Goal: Task Accomplishment & Management: Complete application form

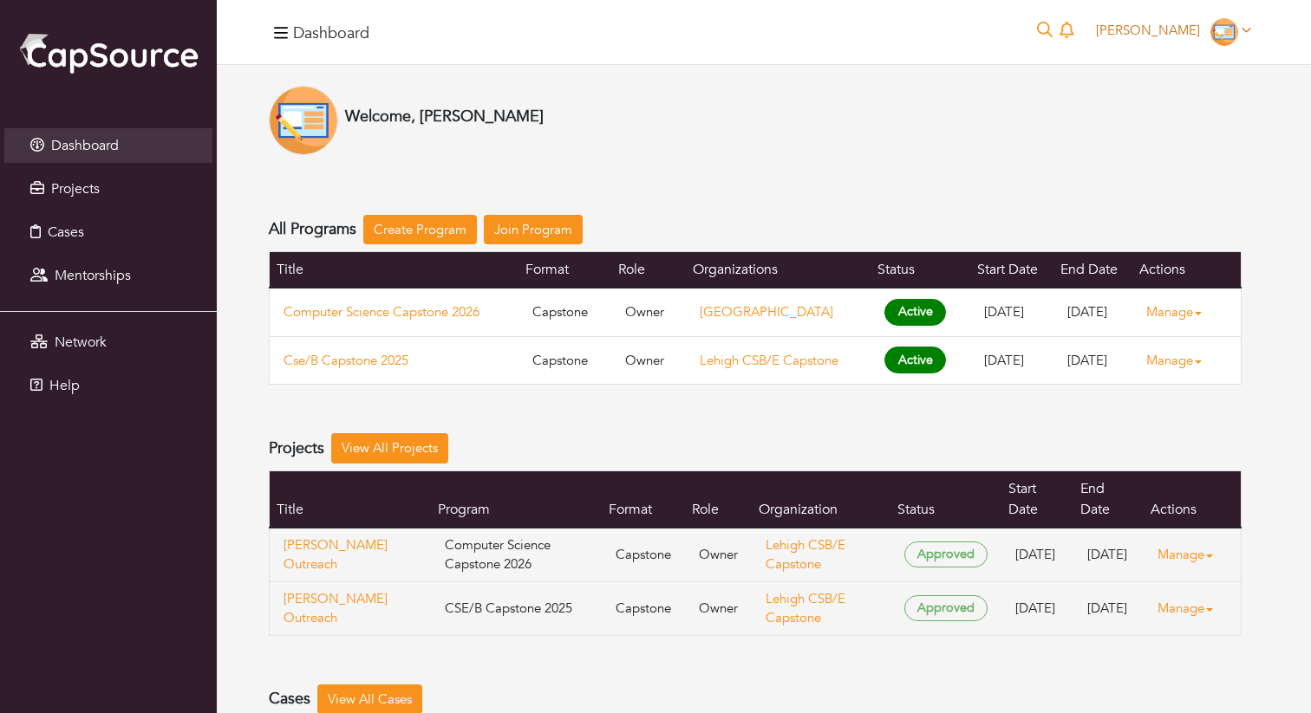
click at [1162, 36] on span "[PERSON_NAME]" at bounding box center [1148, 30] width 104 height 17
click at [1183, 95] on link "My organizations" at bounding box center [1189, 97] width 137 height 27
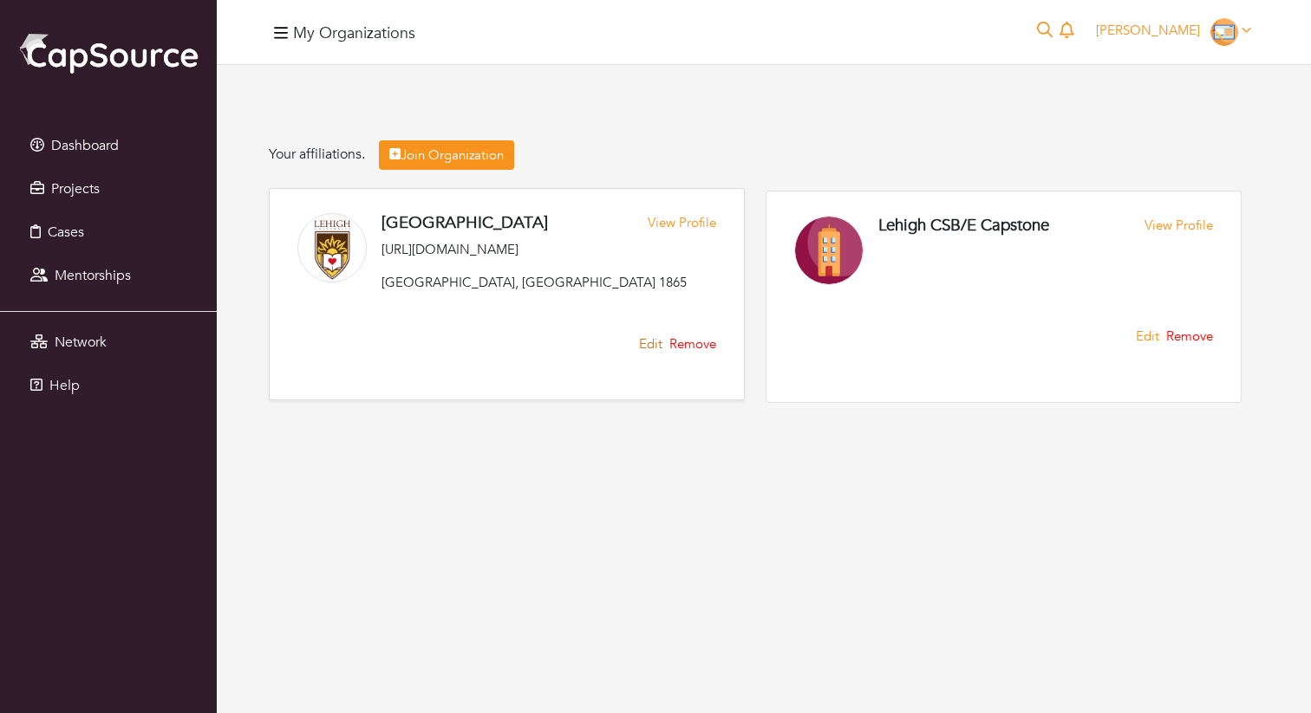
click at [653, 345] on link "Edit" at bounding box center [650, 345] width 23 height 20
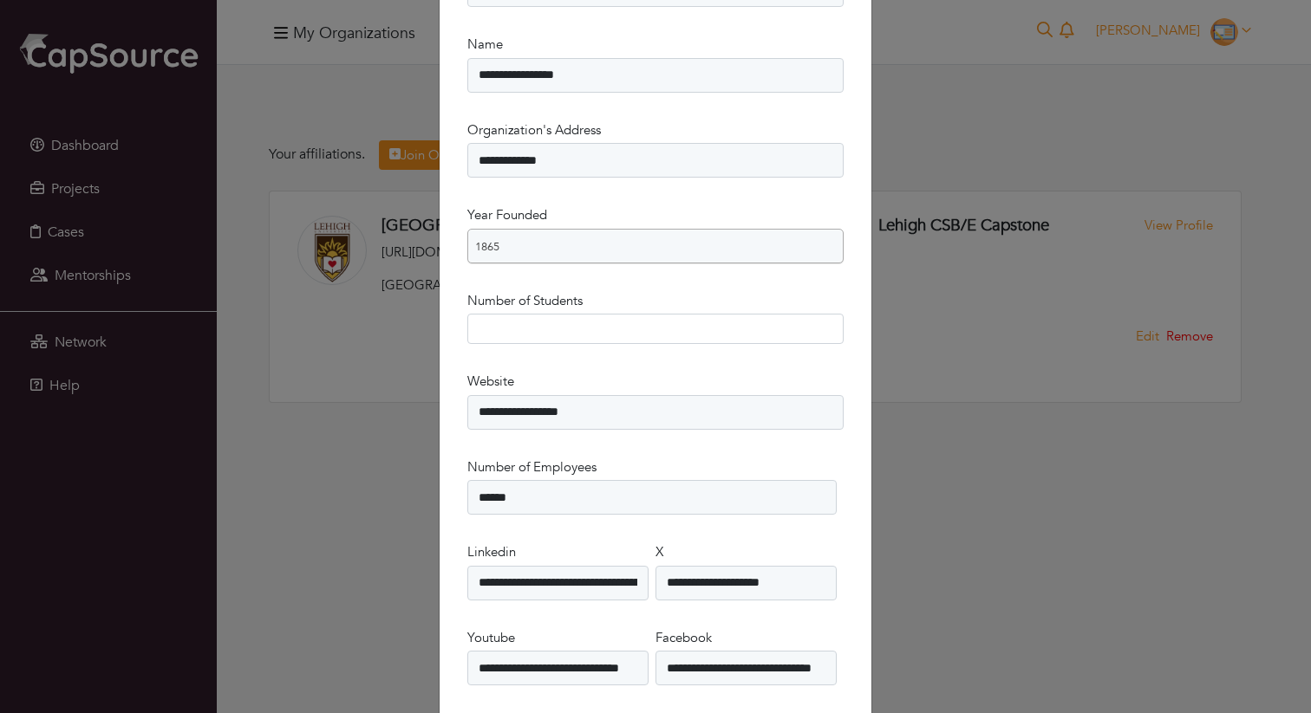
scroll to position [224, 0]
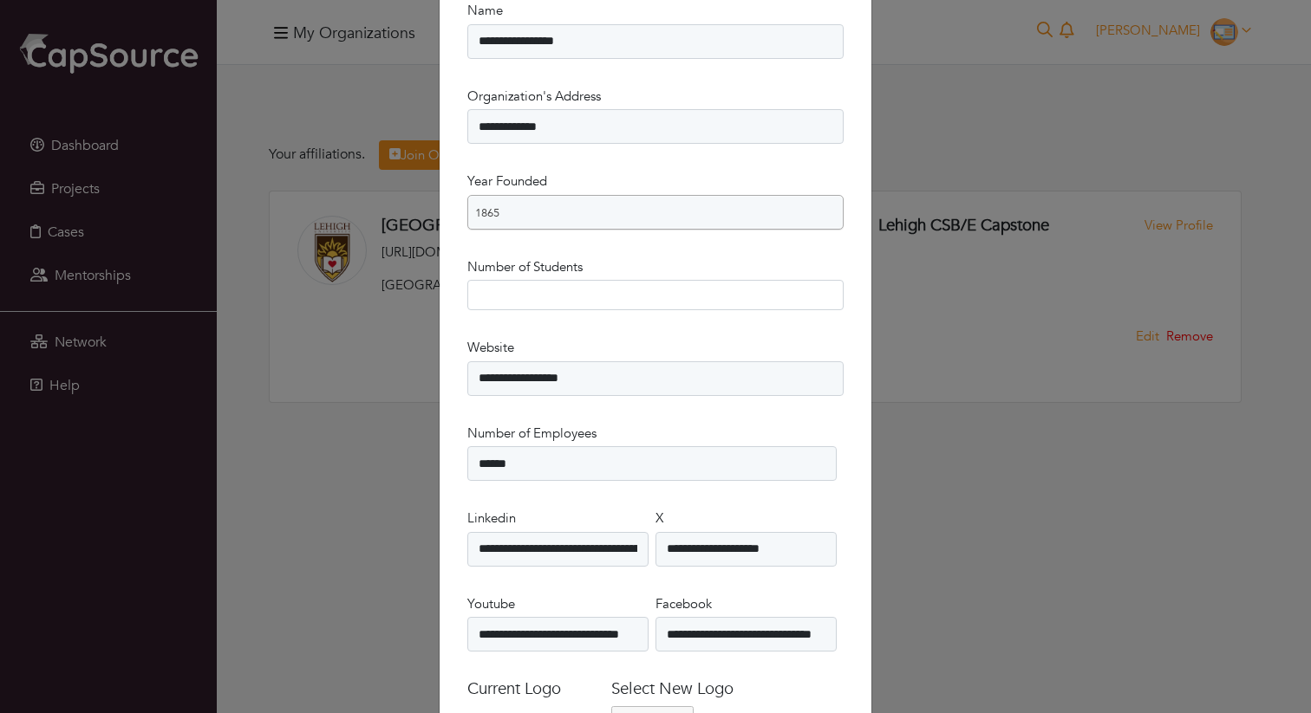
click at [610, 213] on span "1865" at bounding box center [647, 213] width 345 height 35
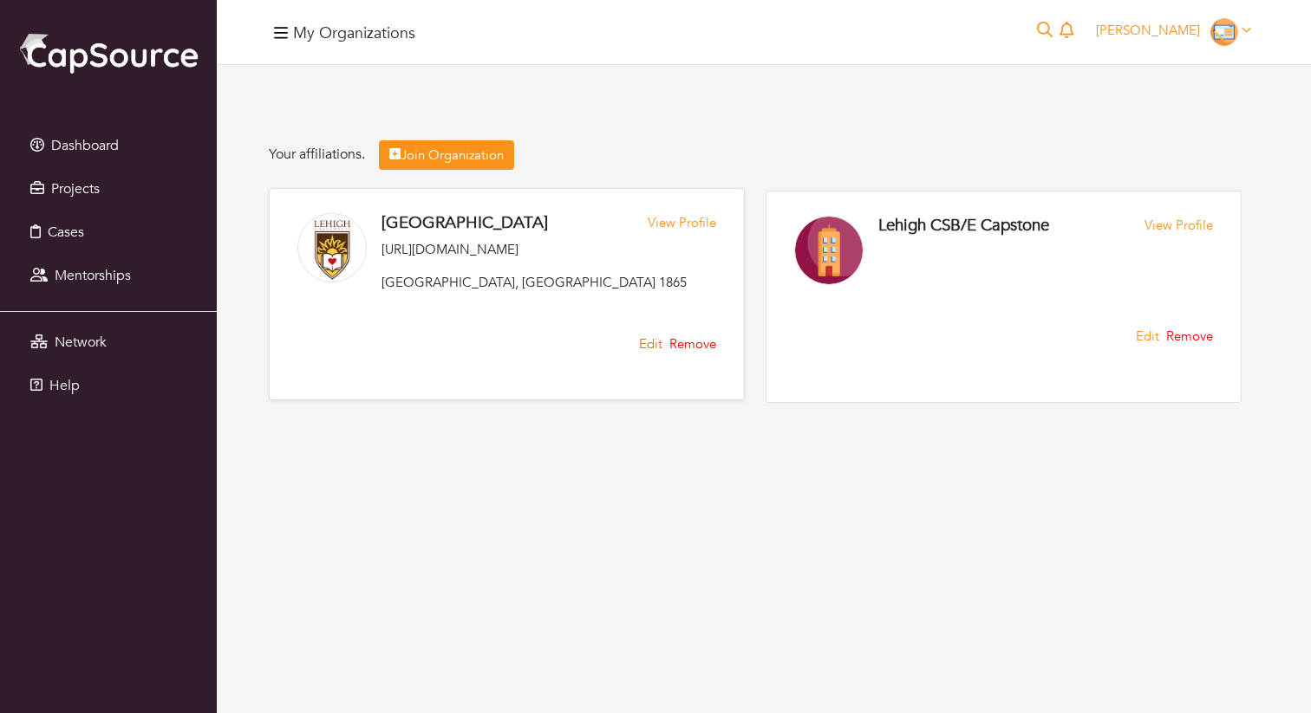
click at [645, 350] on link "Edit" at bounding box center [650, 345] width 23 height 20
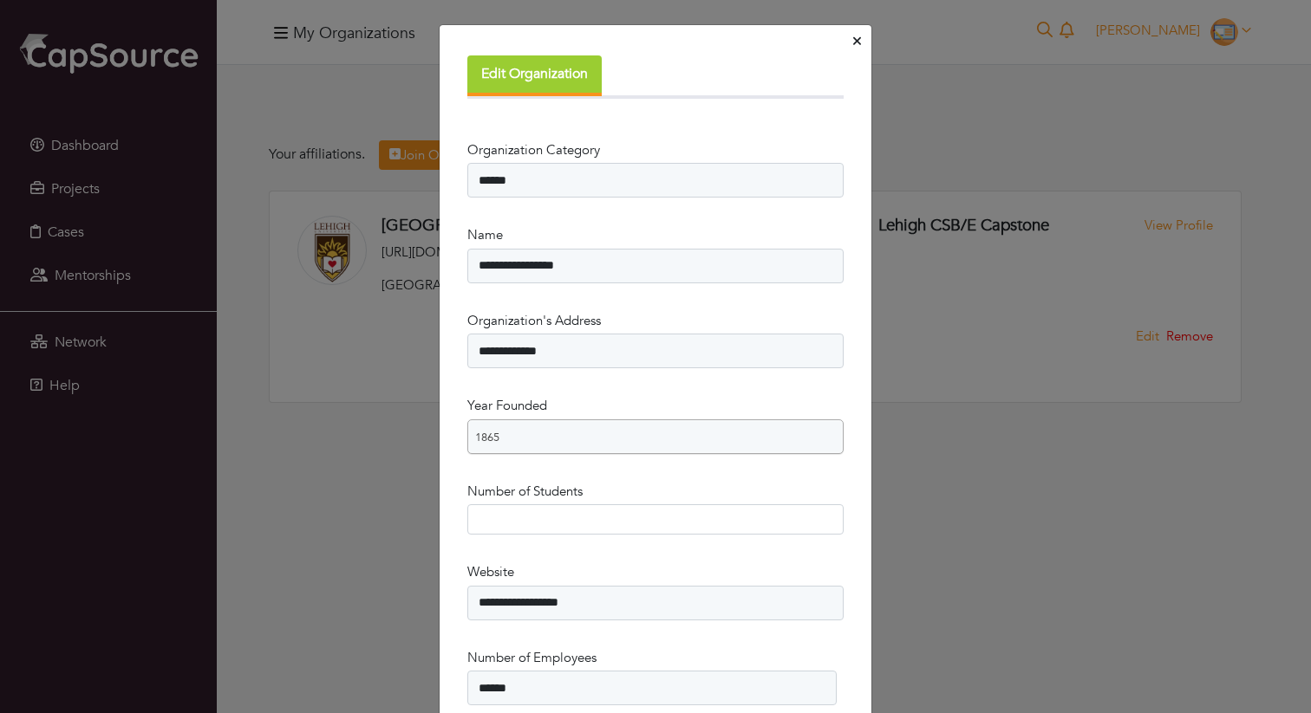
click at [634, 420] on link "1865" at bounding box center [655, 437] width 376 height 35
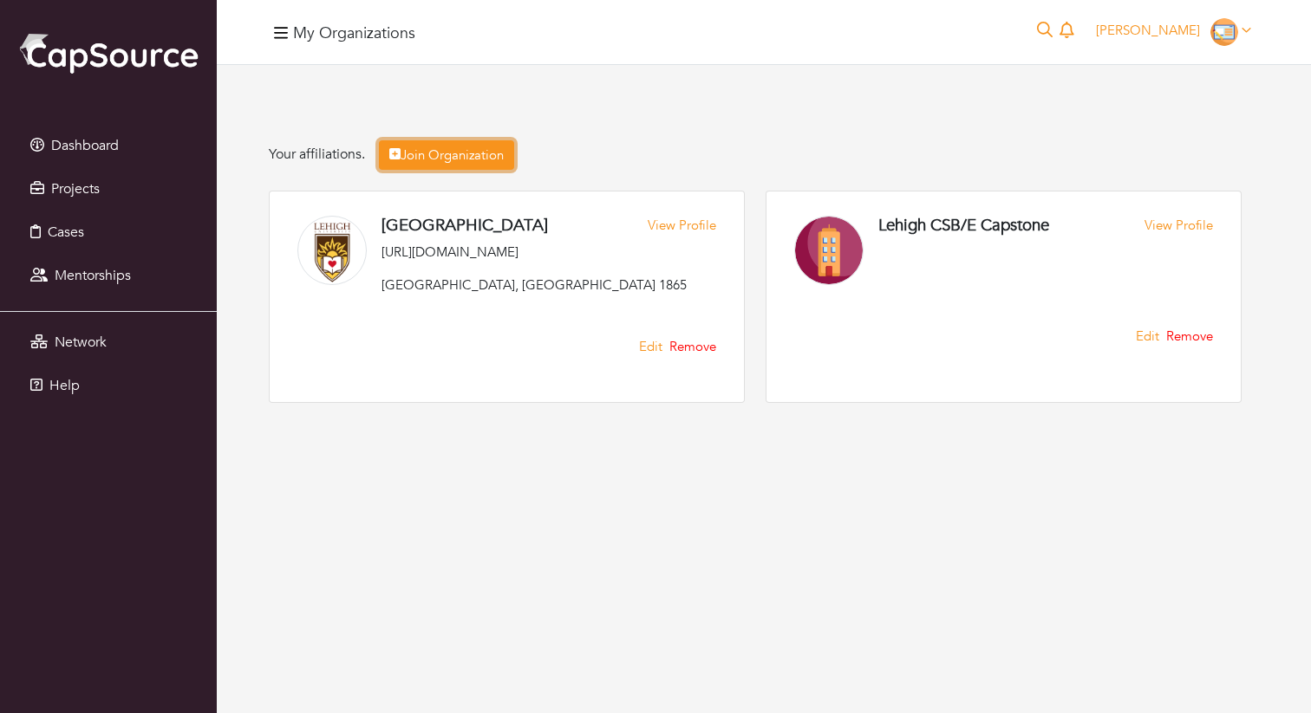
click at [480, 158] on link "Join Organization" at bounding box center [446, 155] width 135 height 30
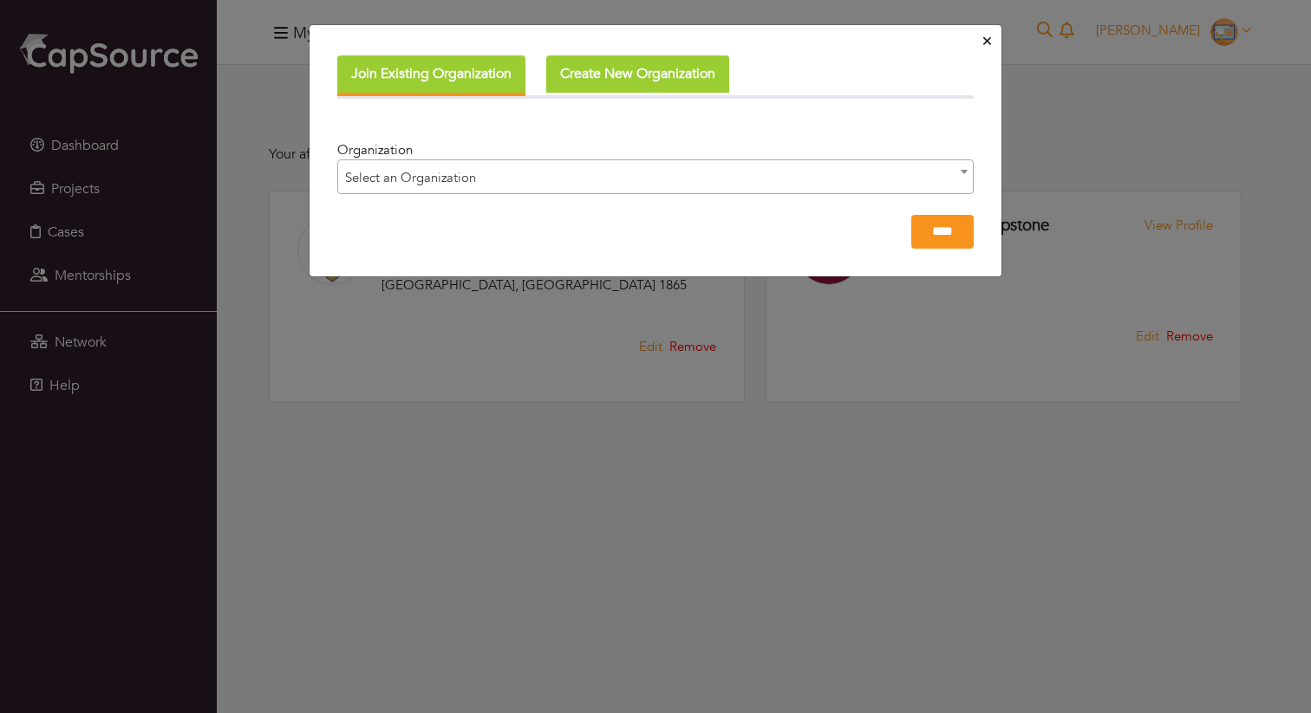
click at [581, 140] on form "**********" at bounding box center [655, 194] width 636 height 108
click at [592, 68] on button "Create New Organization" at bounding box center [637, 73] width 183 height 37
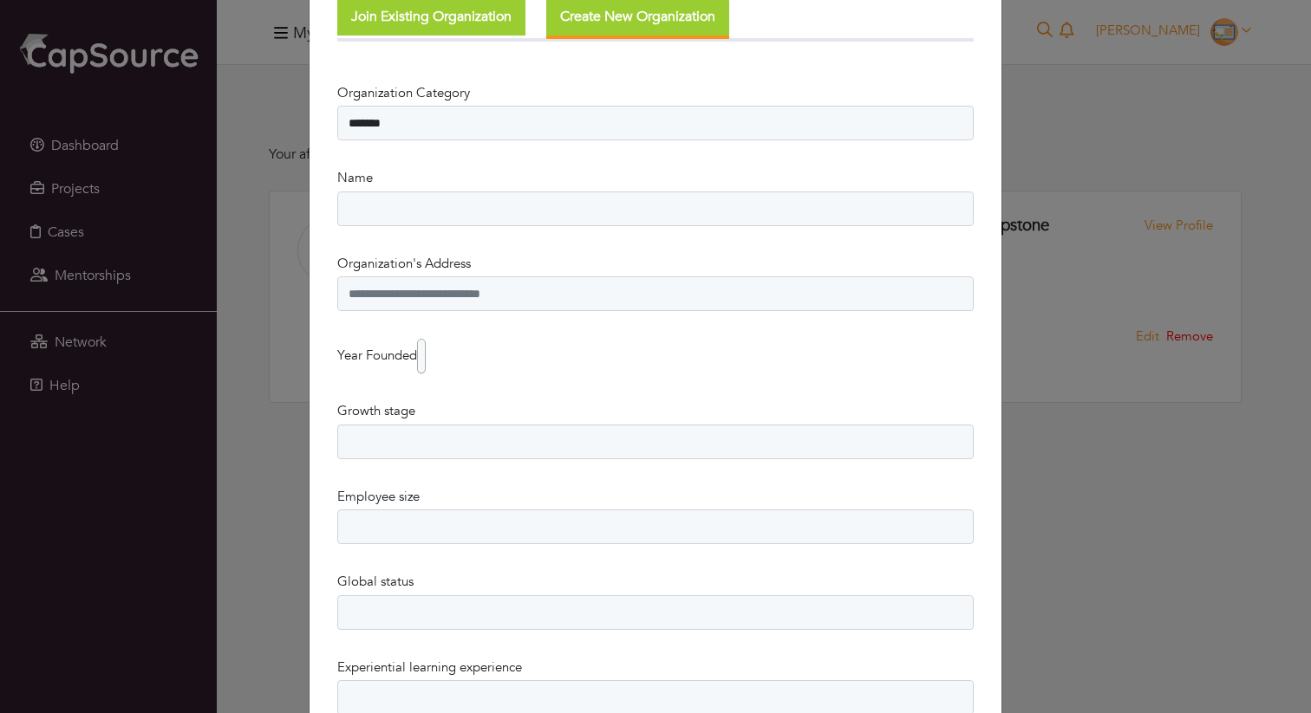
scroll to position [60, 0]
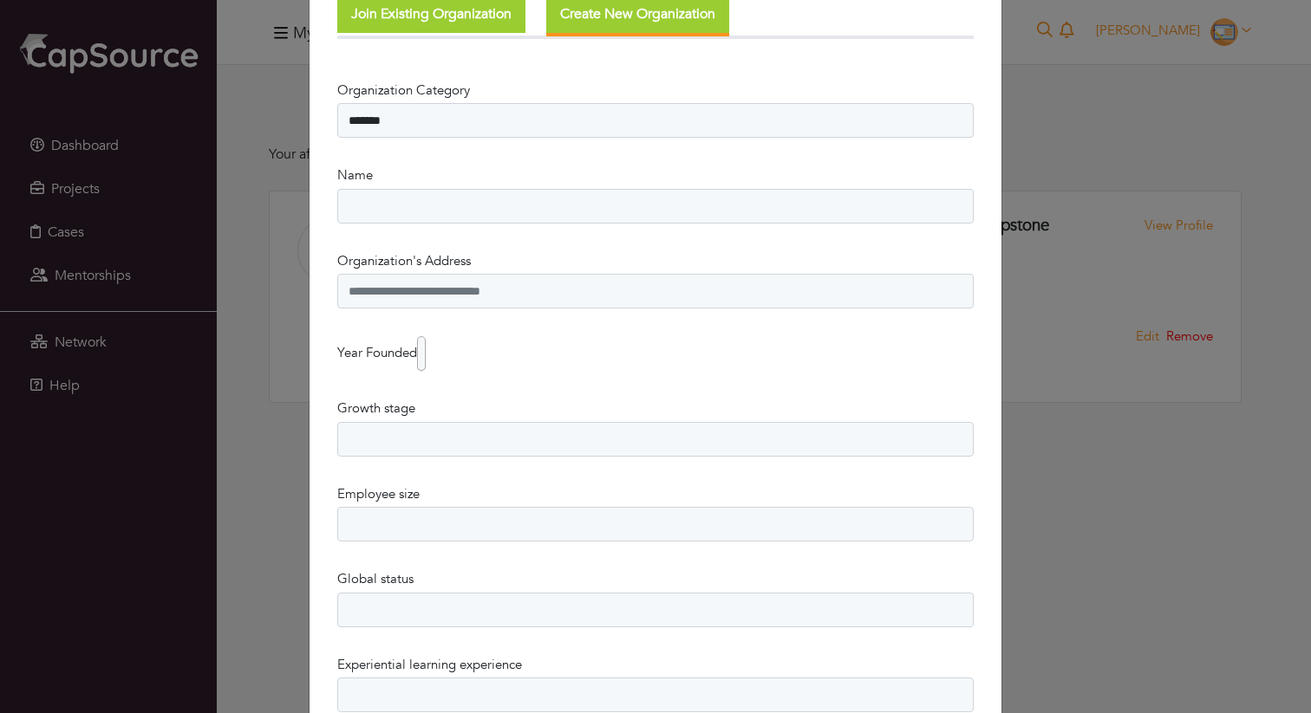
click at [421, 348] on b at bounding box center [417, 353] width 16 height 33
click at [512, 352] on div "Year Founded **** **** **** **** **** **** **** **** **** **** **** **** **** *…" at bounding box center [655, 353] width 636 height 35
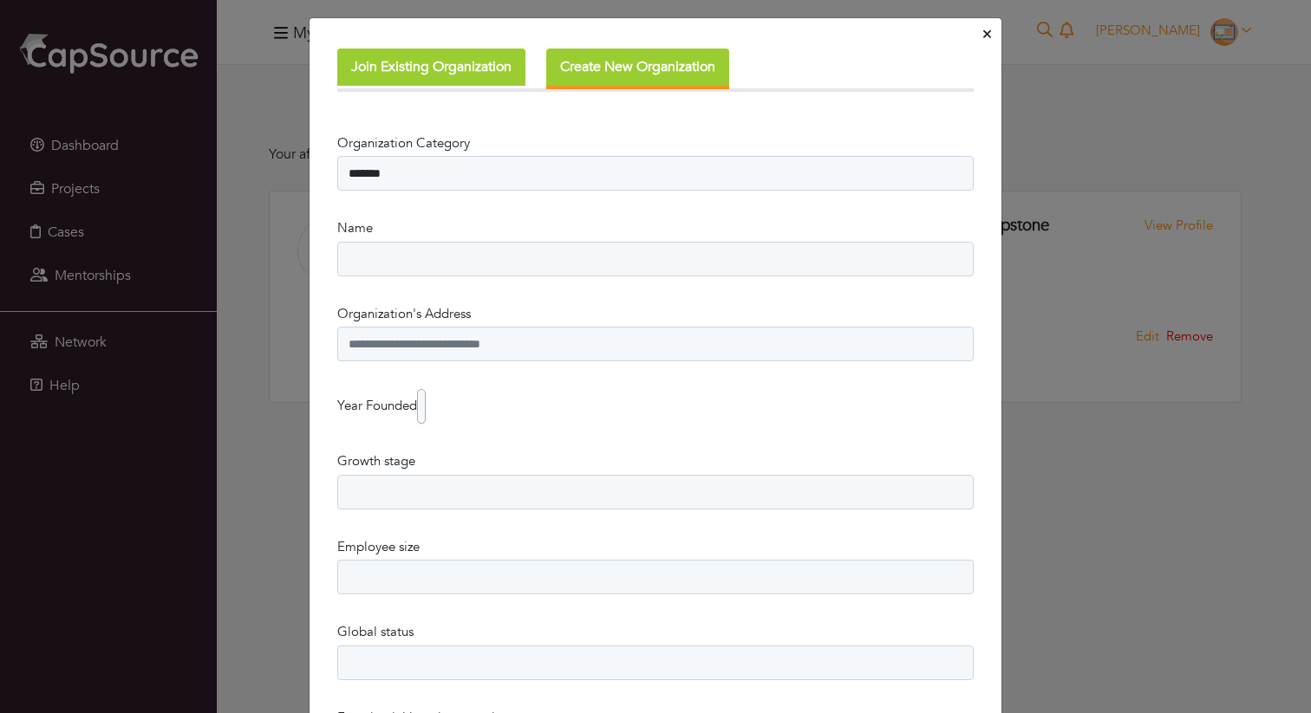
scroll to position [0, 0]
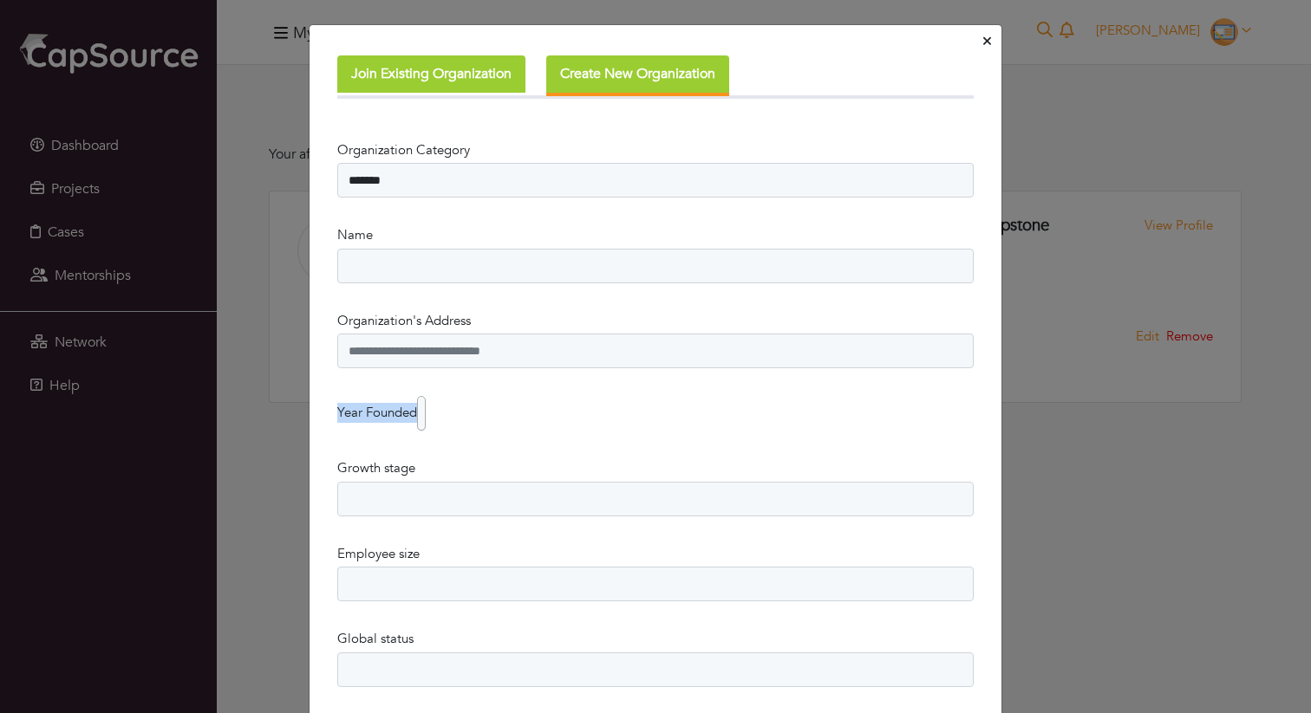
drag, startPoint x: 335, startPoint y: 407, endPoint x: 436, endPoint y: 400, distance: 100.8
click at [470, 72] on button "Join Existing Organization" at bounding box center [431, 73] width 188 height 37
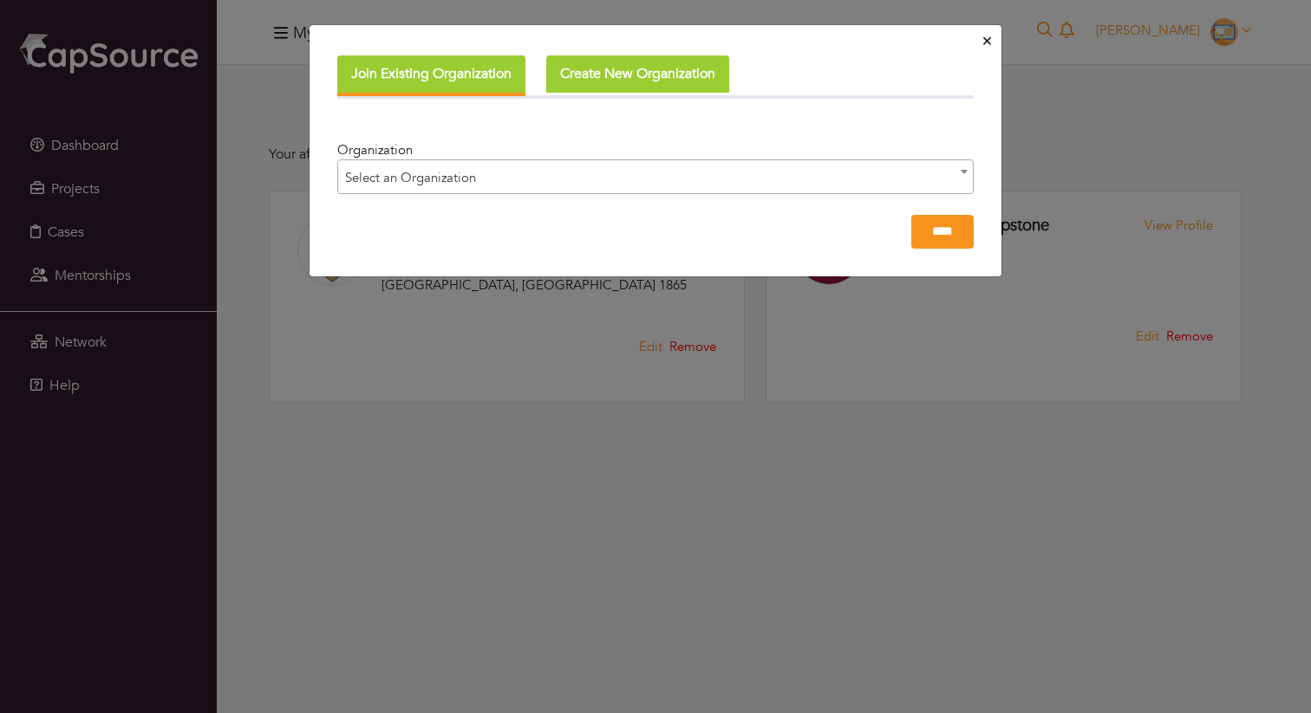
click at [539, 174] on span "Select an Organization" at bounding box center [655, 177] width 634 height 35
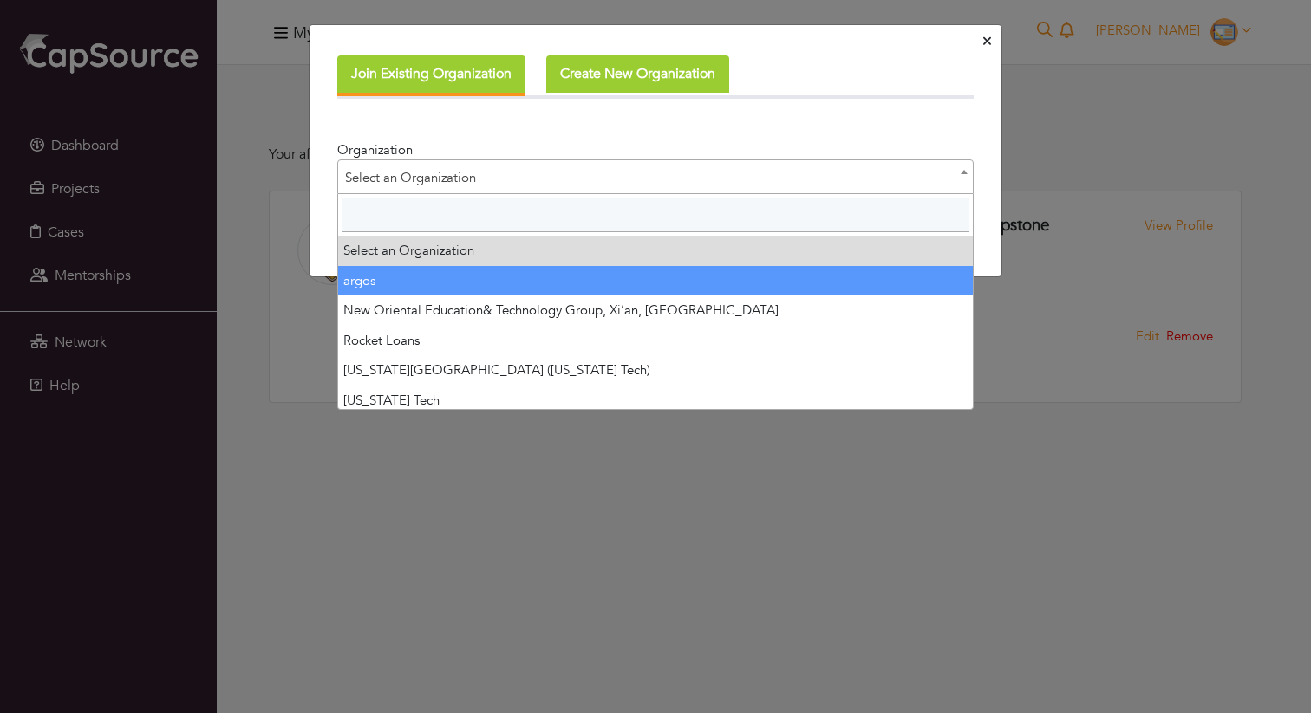
select select "****"
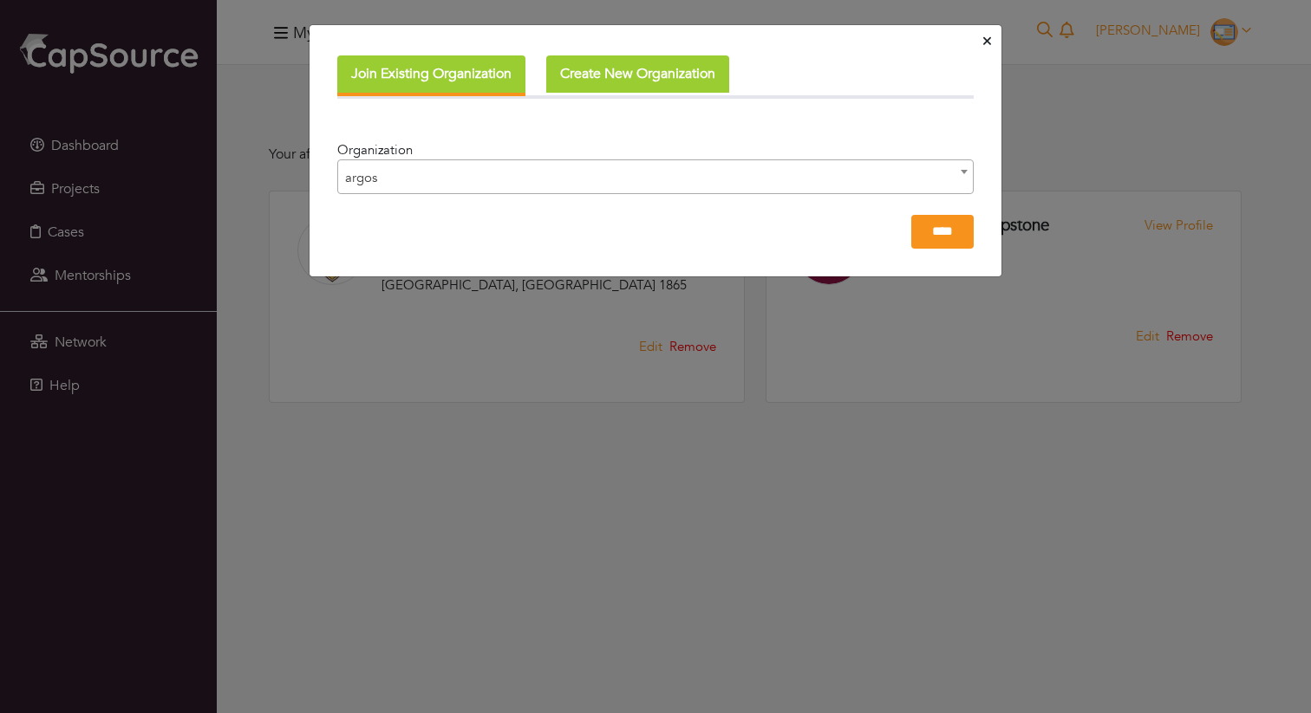
click at [475, 185] on span "argos" at bounding box center [655, 177] width 634 height 35
click at [586, 68] on button "Create New Organization" at bounding box center [637, 73] width 183 height 37
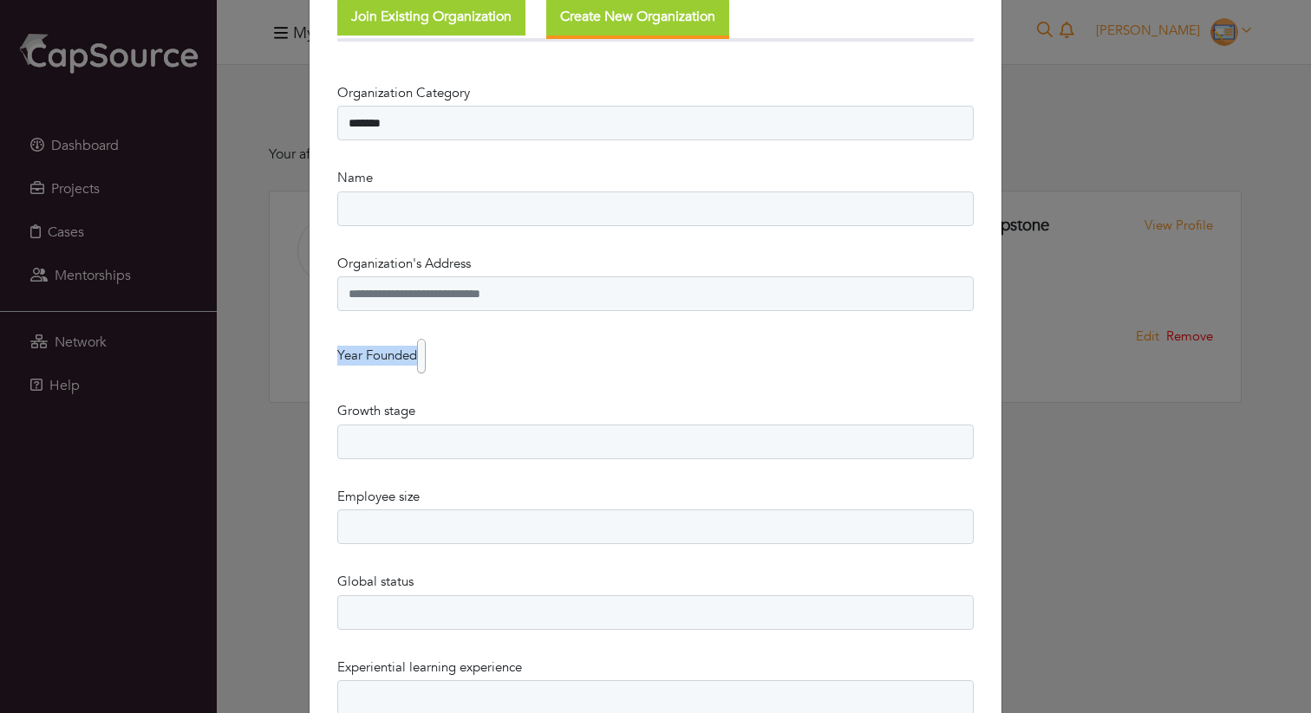
scroll to position [68, 0]
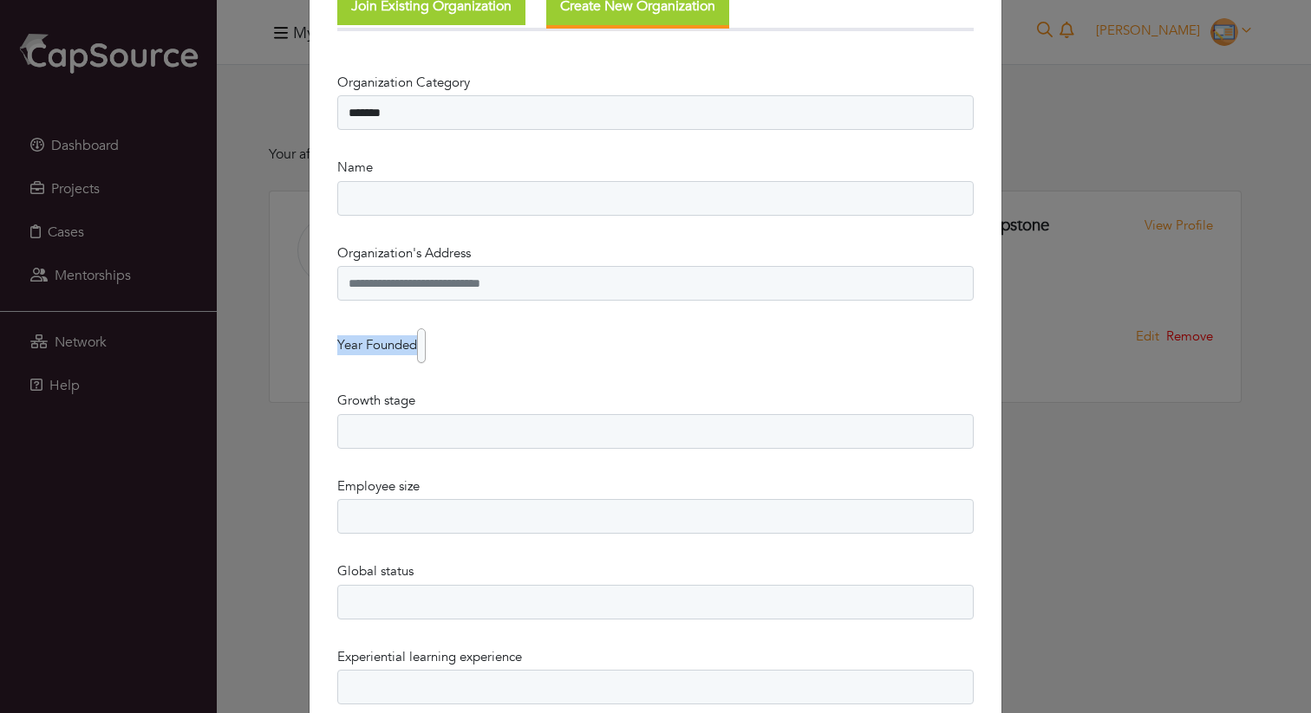
click at [415, 344] on label "Year Founded" at bounding box center [377, 345] width 80 height 20
click at [0, 0] on select "**** **** **** **** **** **** **** **** **** **** **** **** **** **** **** ****…" at bounding box center [0, 0] width 0 height 0
click at [420, 347] on b at bounding box center [417, 345] width 16 height 33
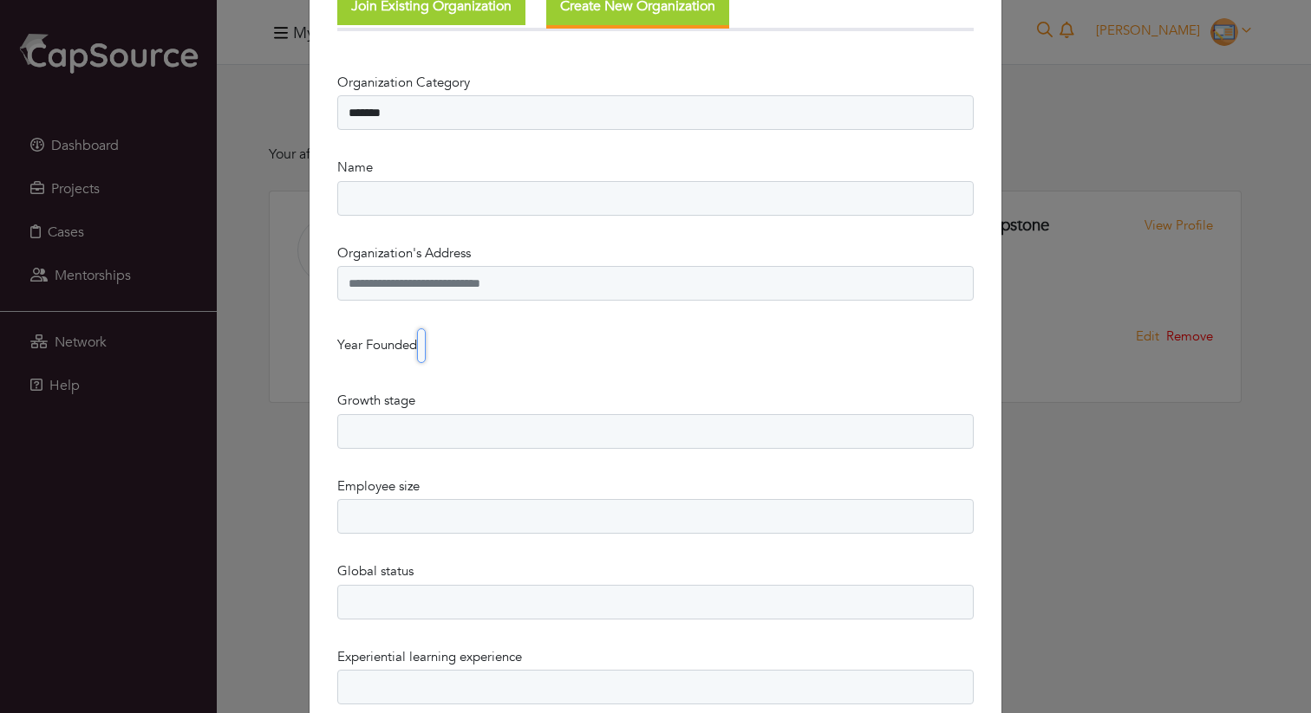
click at [420, 347] on b at bounding box center [417, 345] width 16 height 33
click at [524, 345] on div "Year Founded **** **** **** **** **** **** **** **** **** **** **** **** **** *…" at bounding box center [655, 346] width 636 height 35
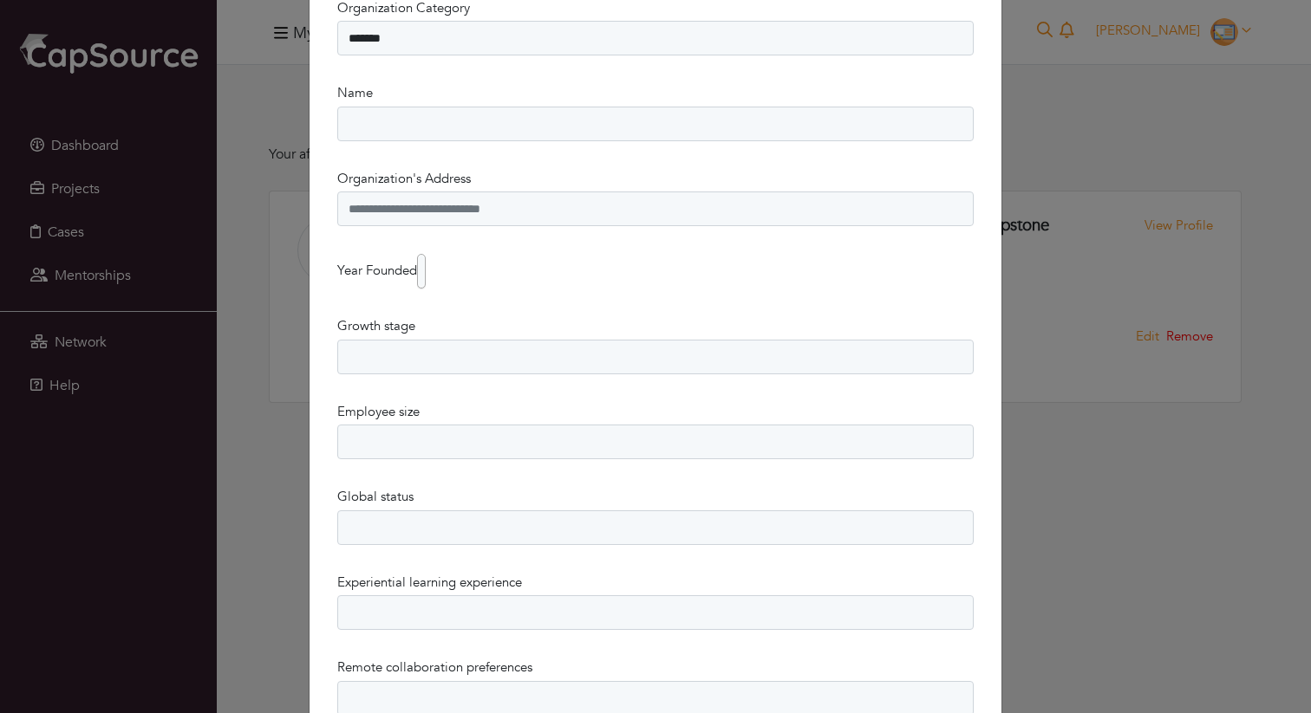
scroll to position [146, 0]
click at [487, 207] on input "Organization's Address" at bounding box center [655, 205] width 636 height 35
click at [555, 209] on input "Organization's Address" at bounding box center [655, 205] width 636 height 35
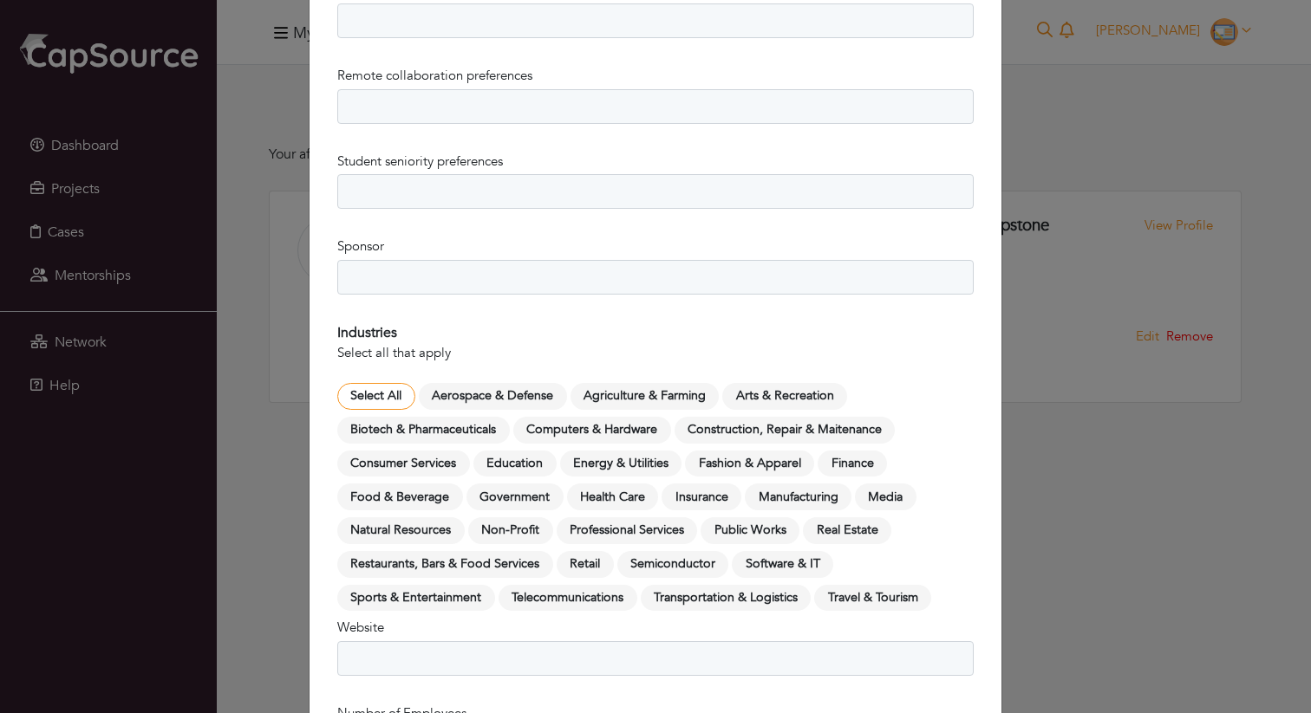
scroll to position [806, 0]
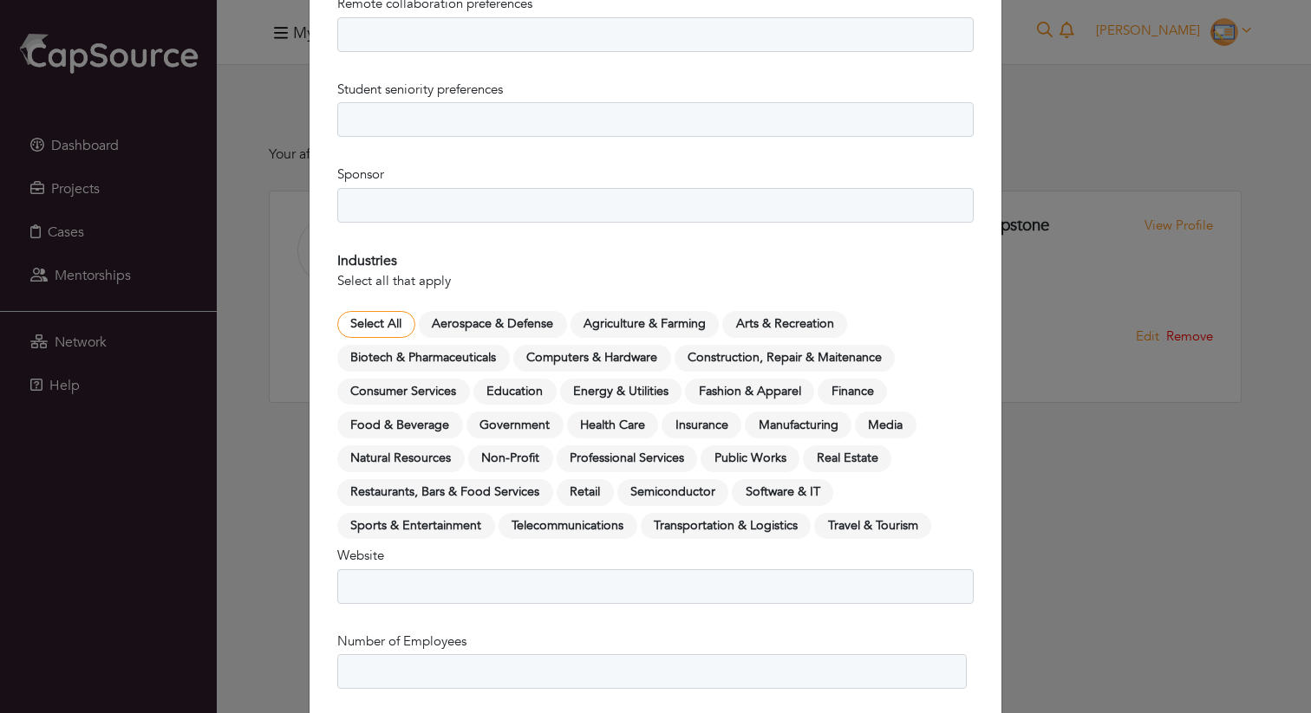
click at [659, 262] on div "Industries Select all that apply Select All Aerospace & Defense Agriculture & F…" at bounding box center [655, 398] width 636 height 296
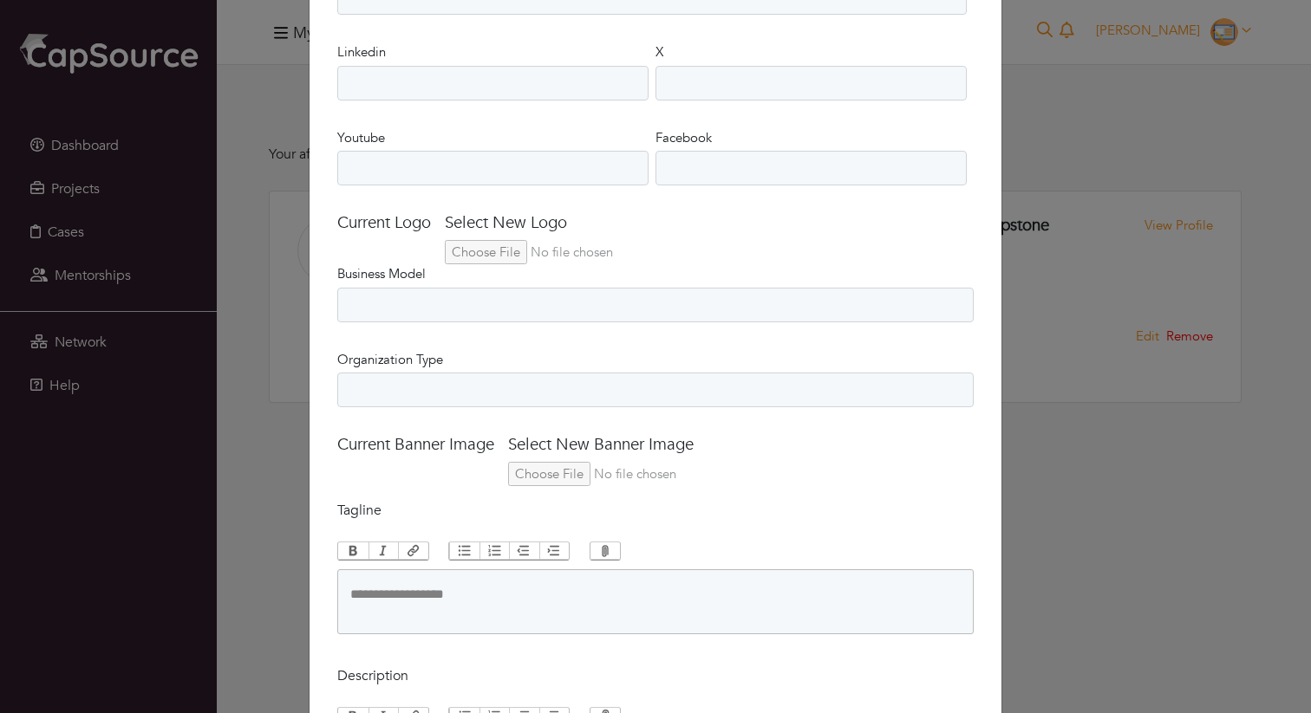
scroll to position [1486, 0]
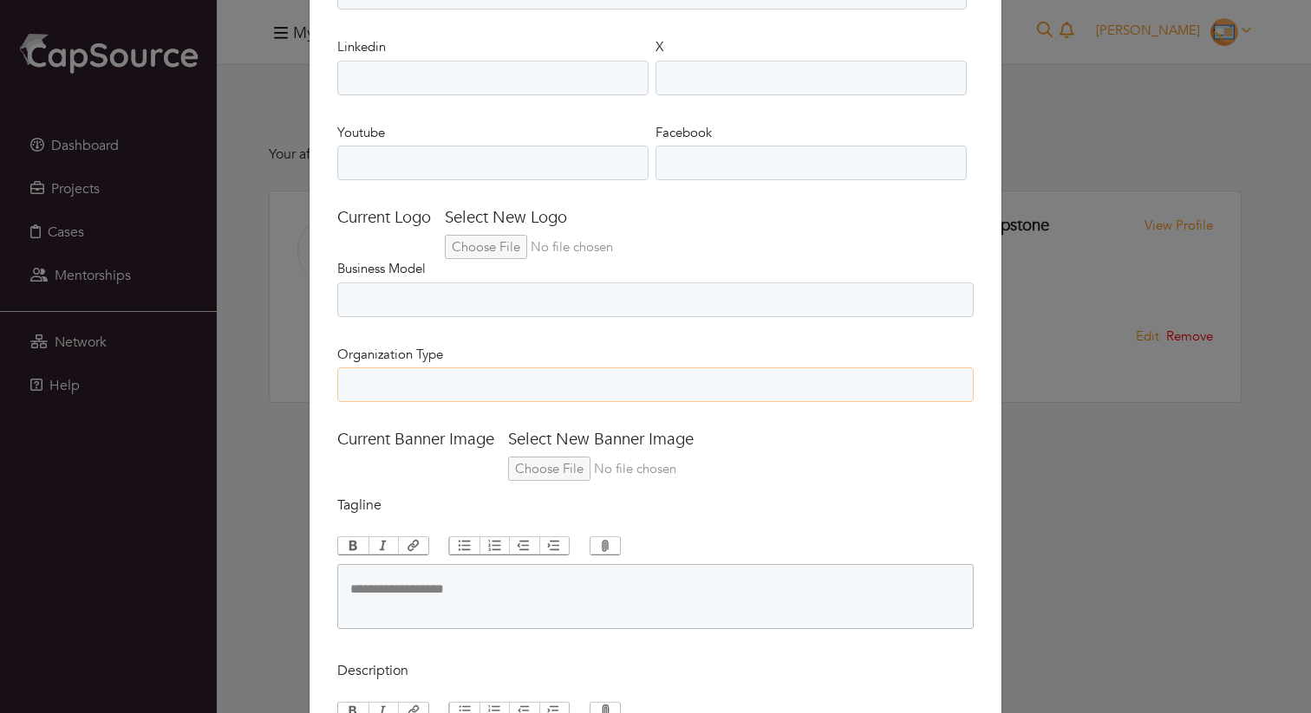
click at [567, 377] on select "**********" at bounding box center [655, 385] width 636 height 35
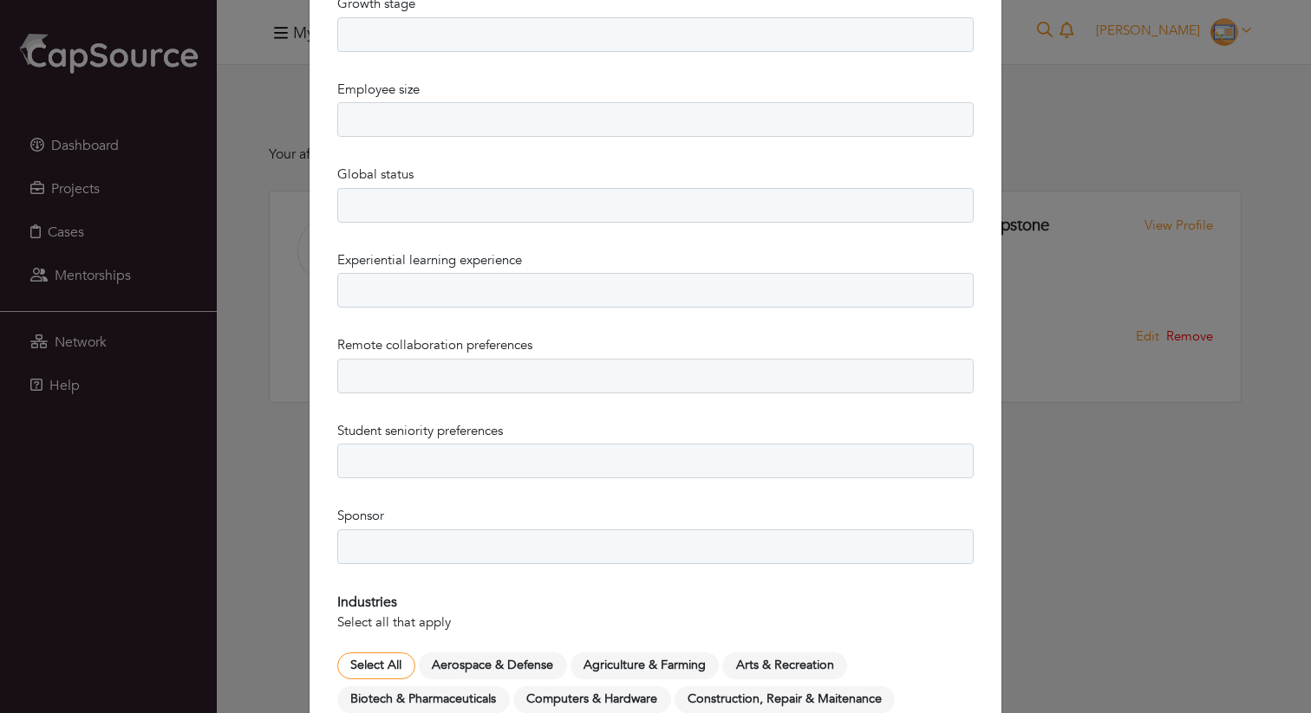
scroll to position [0, 0]
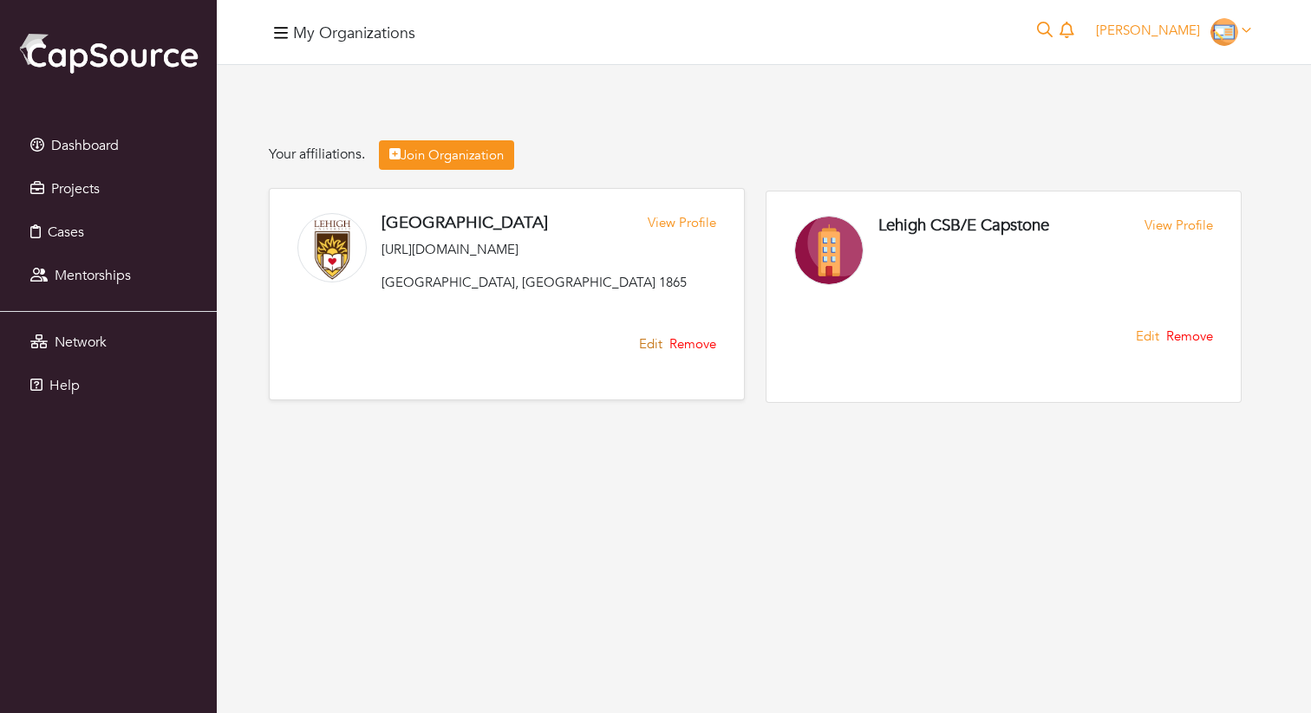
click at [656, 342] on link "Edit" at bounding box center [650, 345] width 23 height 20
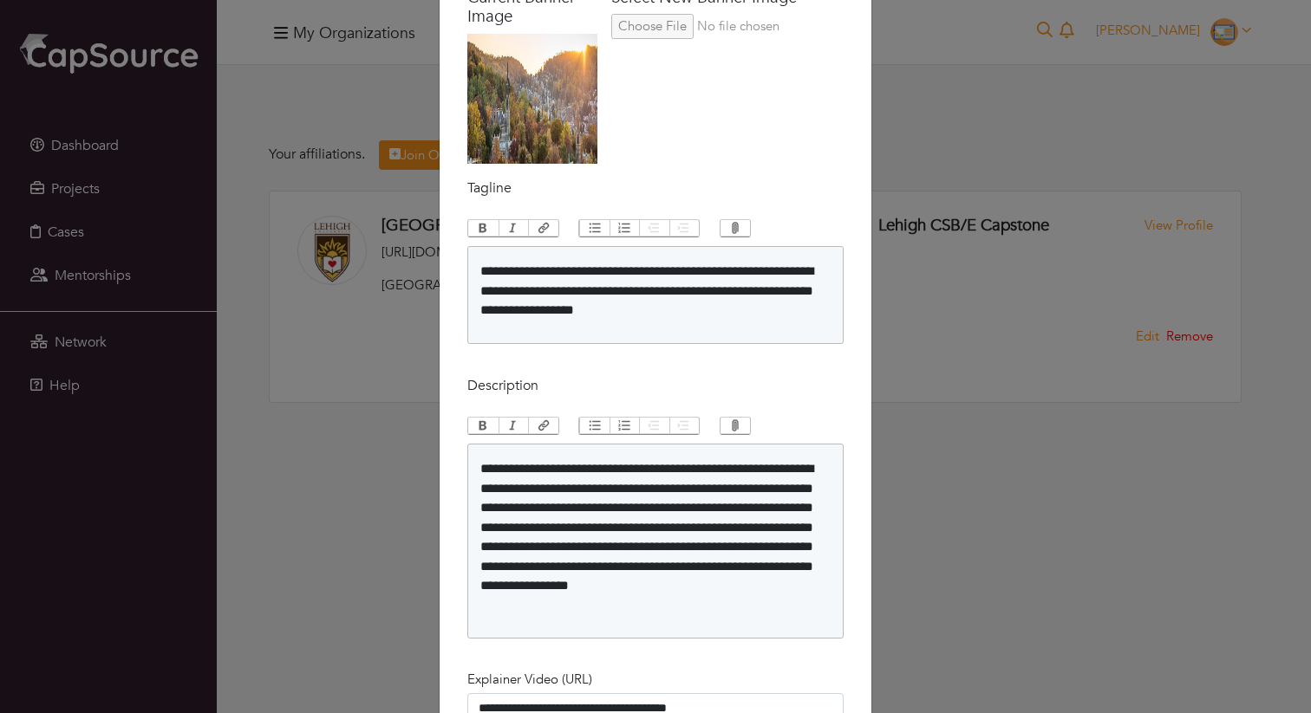
scroll to position [1368, 0]
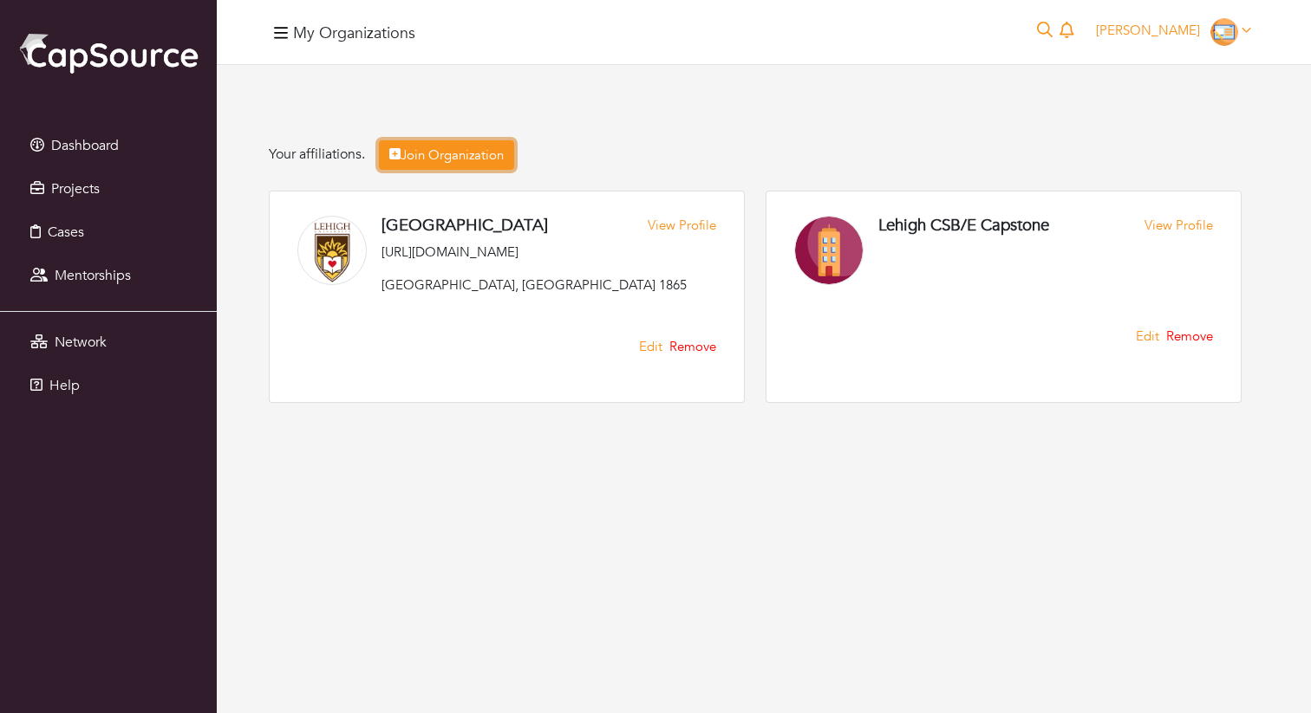
click at [415, 155] on link "Join Organization" at bounding box center [446, 155] width 135 height 30
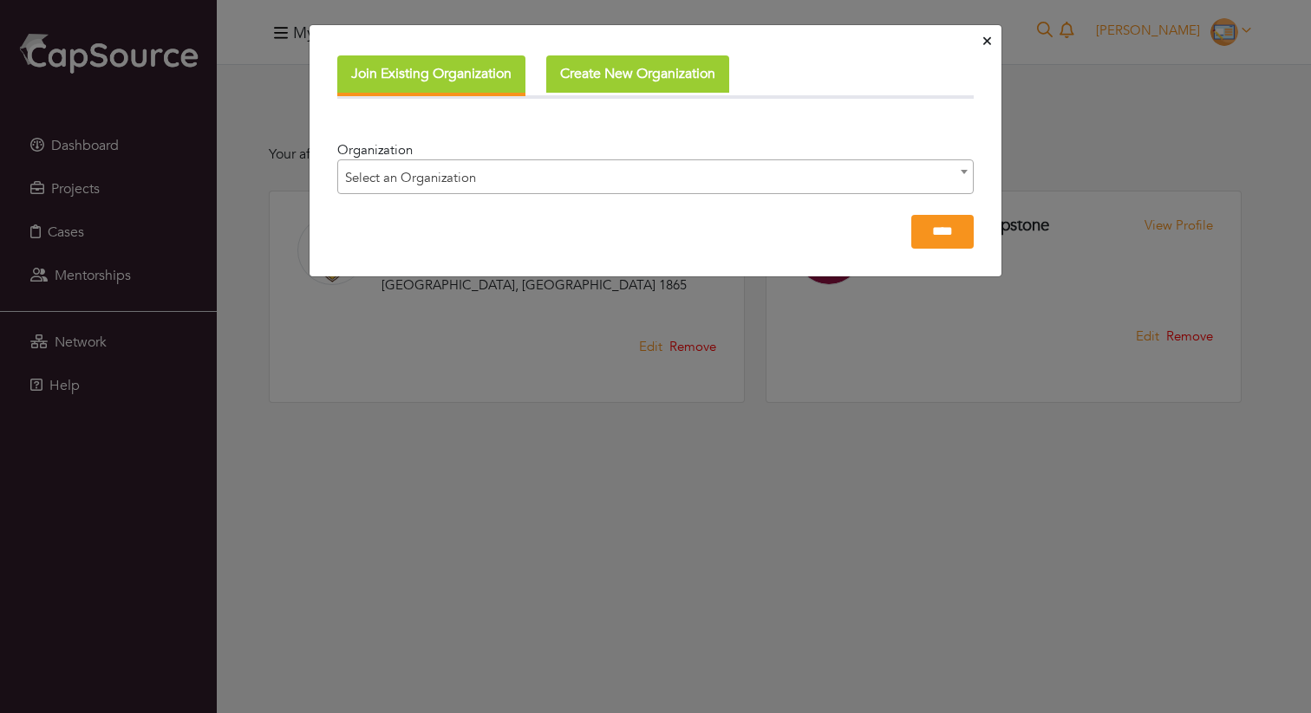
click at [620, 62] on button "Create New Organization" at bounding box center [637, 73] width 183 height 37
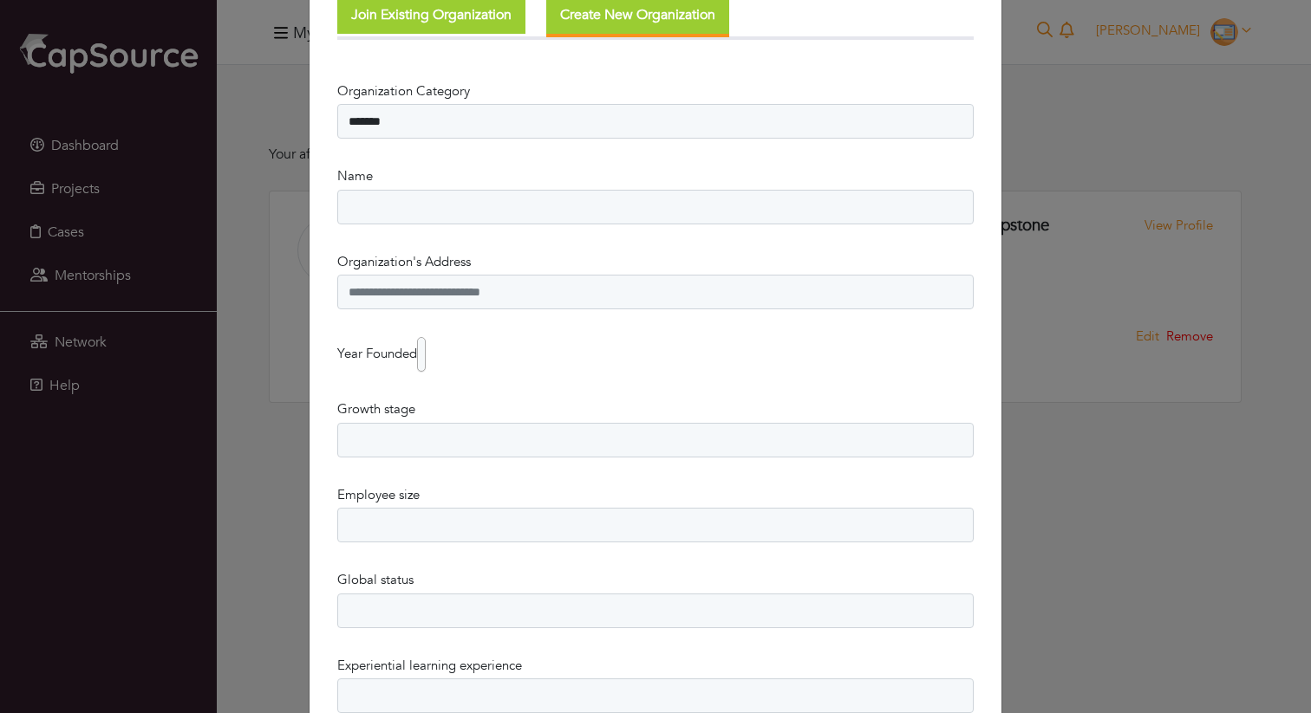
scroll to position [76, 0]
